Goal: Obtain resource: Obtain resource

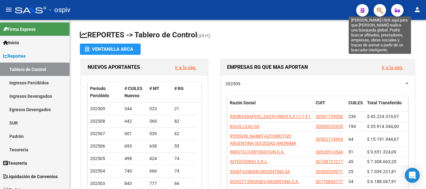
click at [381, 12] on icon "button" at bounding box center [380, 10] width 6 height 7
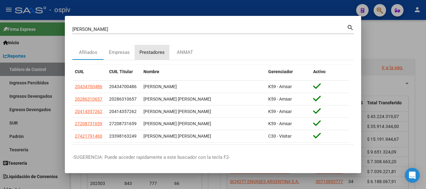
click at [151, 51] on div "Prestadores" at bounding box center [151, 52] width 25 height 7
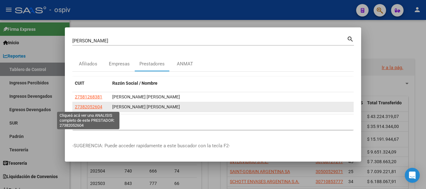
click at [90, 105] on span "27382052604" at bounding box center [88, 106] width 27 height 5
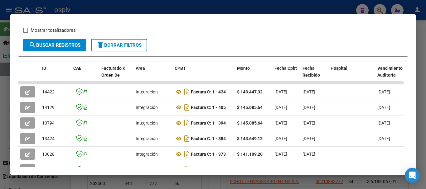
scroll to position [187, 0]
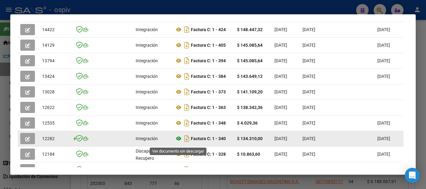
click at [177, 142] on icon at bounding box center [179, 138] width 8 height 7
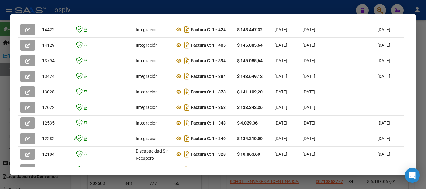
click at [248, 13] on div at bounding box center [213, 94] width 426 height 189
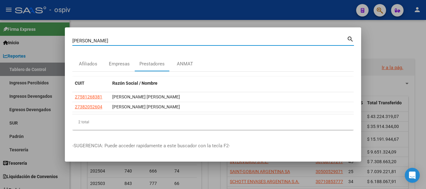
drag, startPoint x: 162, startPoint y: 44, endPoint x: 48, endPoint y: 26, distance: 115.2
click at [43, 33] on div "[PERSON_NAME] (apellido, dni, cuil, nro traspaso, cuit, obra social) search Afi…" at bounding box center [213, 94] width 426 height 189
type input "SIMARI"
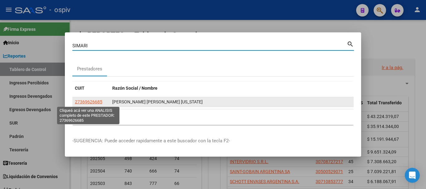
click at [92, 103] on span "27369626685" at bounding box center [88, 101] width 27 height 5
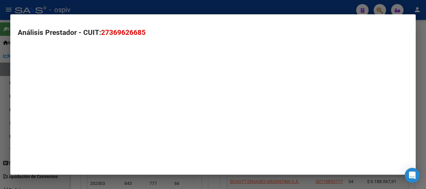
type textarea "27369626685"
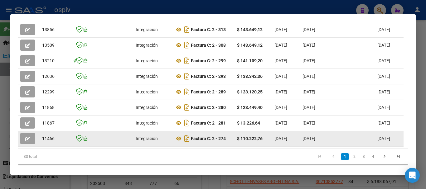
scroll to position [235, 0]
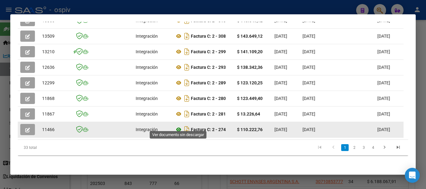
click at [177, 126] on icon at bounding box center [179, 129] width 8 height 7
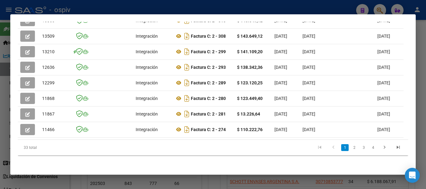
click at [146, 12] on div at bounding box center [213, 94] width 426 height 189
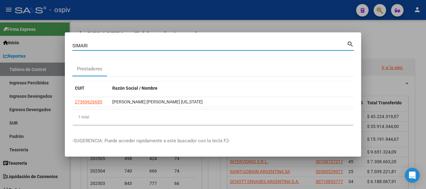
drag, startPoint x: 135, startPoint y: 44, endPoint x: 17, endPoint y: 38, distance: 118.6
click at [17, 39] on div "[PERSON_NAME] (apellido, dni, cuil, nro traspaso, cuit, obra social) search Pre…" at bounding box center [213, 94] width 426 height 189
type input "TORRES"
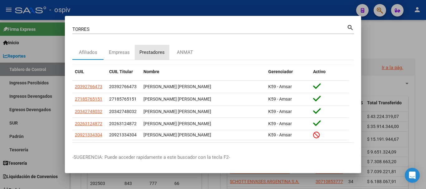
click at [145, 55] on div "Prestadores" at bounding box center [151, 52] width 25 height 7
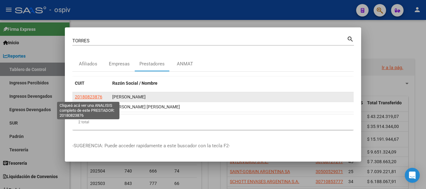
click at [89, 96] on span "20180823876" at bounding box center [88, 96] width 27 height 5
type textarea "20180823876"
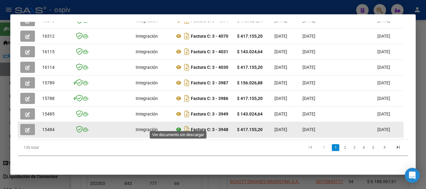
click at [177, 126] on icon at bounding box center [179, 129] width 8 height 7
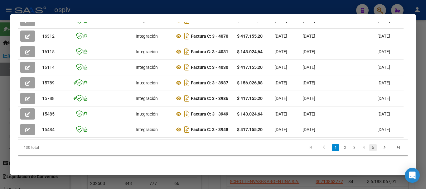
click at [370, 148] on link "5" at bounding box center [372, 147] width 7 height 7
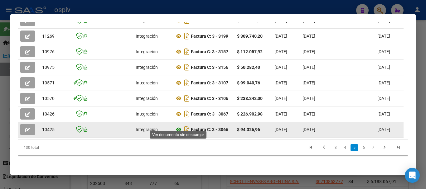
click at [178, 127] on icon at bounding box center [179, 129] width 8 height 7
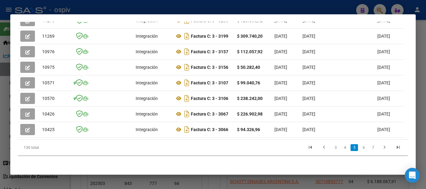
click at [369, 149] on link "7" at bounding box center [372, 147] width 7 height 7
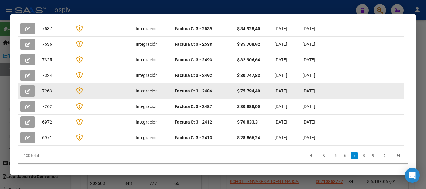
scroll to position [94, 0]
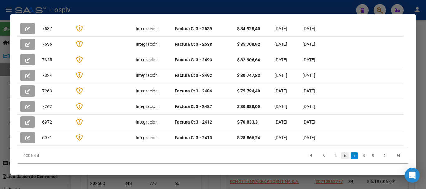
click at [342, 152] on link "6" at bounding box center [344, 155] width 7 height 7
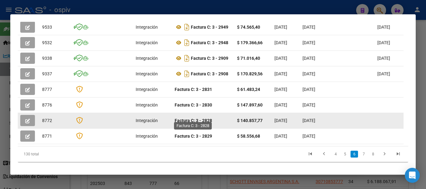
scroll to position [223, 0]
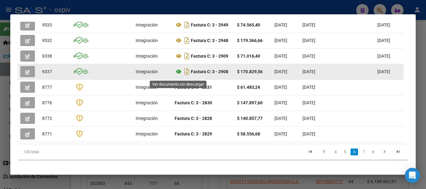
click at [178, 75] on icon at bounding box center [179, 71] width 8 height 7
